Goal: Communication & Community: Connect with others

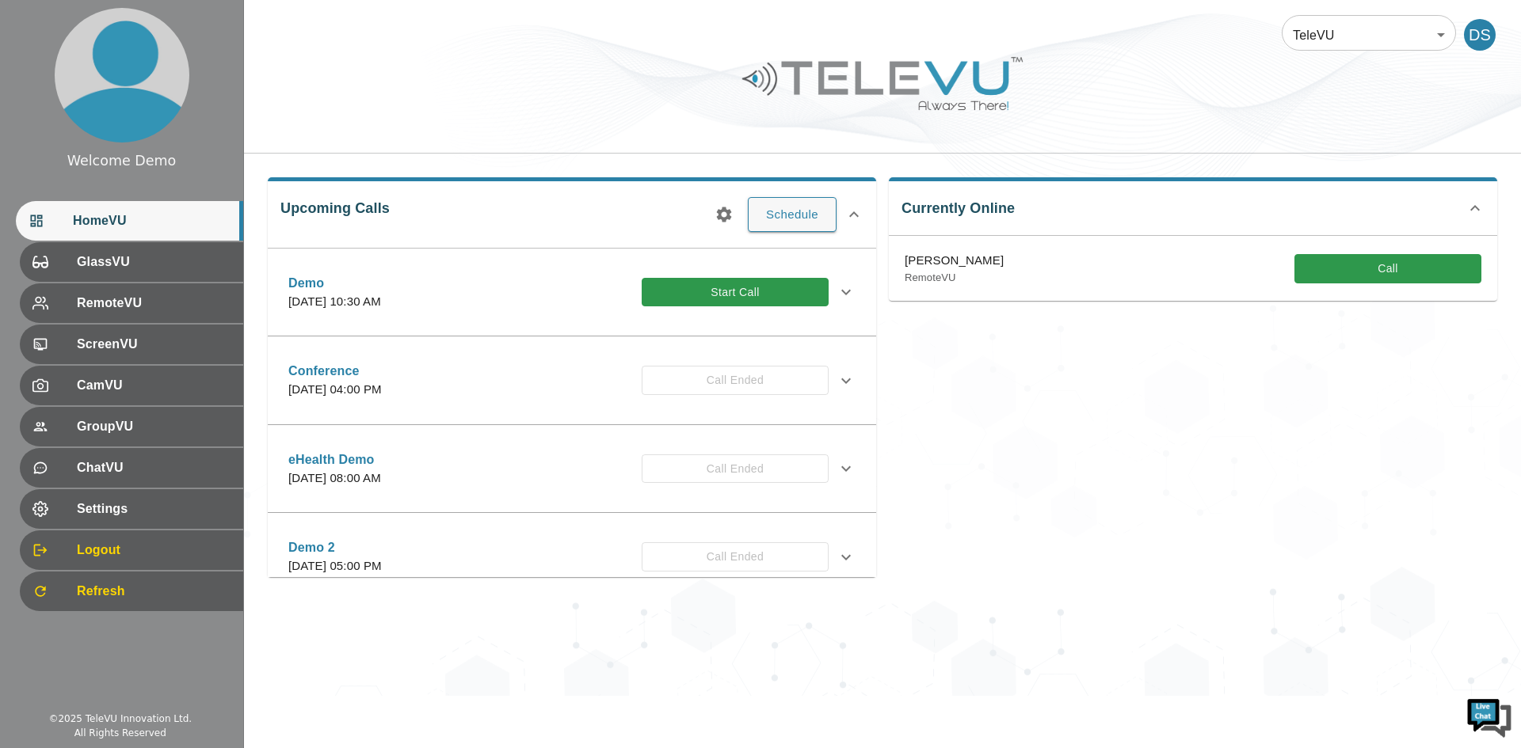
click at [452, 674] on div "TeleVU 1 ​ DS Upcoming Calls Schedule Demo [DATE] 10:30 AM Start Call Descripti…" at bounding box center [882, 348] width 1277 height 696
click at [113, 594] on span "Refresh" at bounding box center [152, 591] width 158 height 19
click at [1313, 537] on div "Currently Online Farbod Abolhassani RemoteVU Call" at bounding box center [1186, 371] width 621 height 413
